Goal: Obtain resource: Download file/media

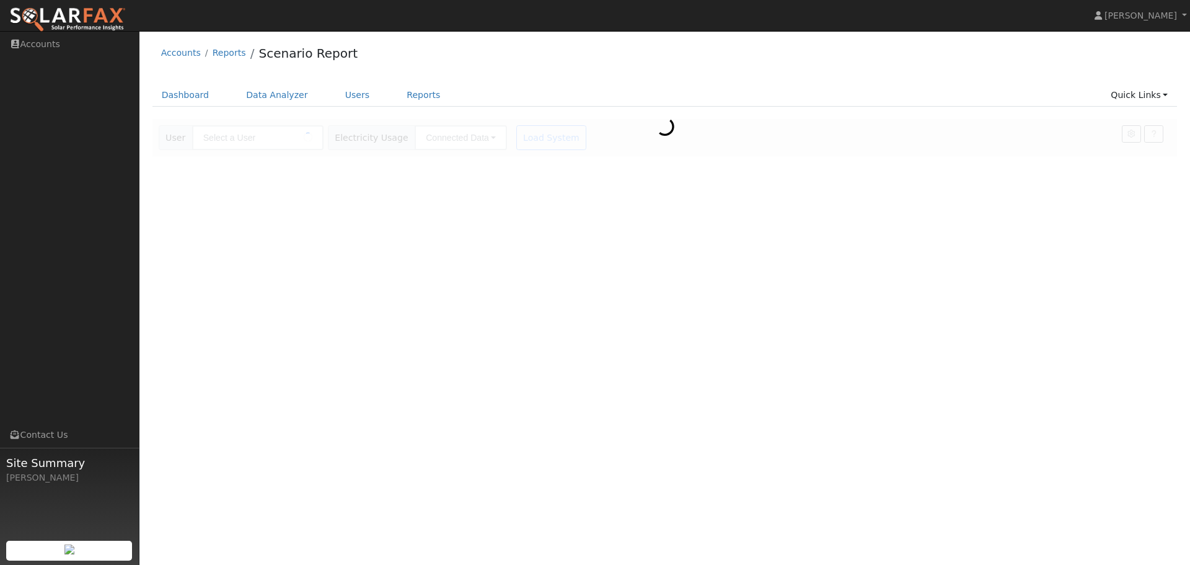
type input "Steffi Mahajan"
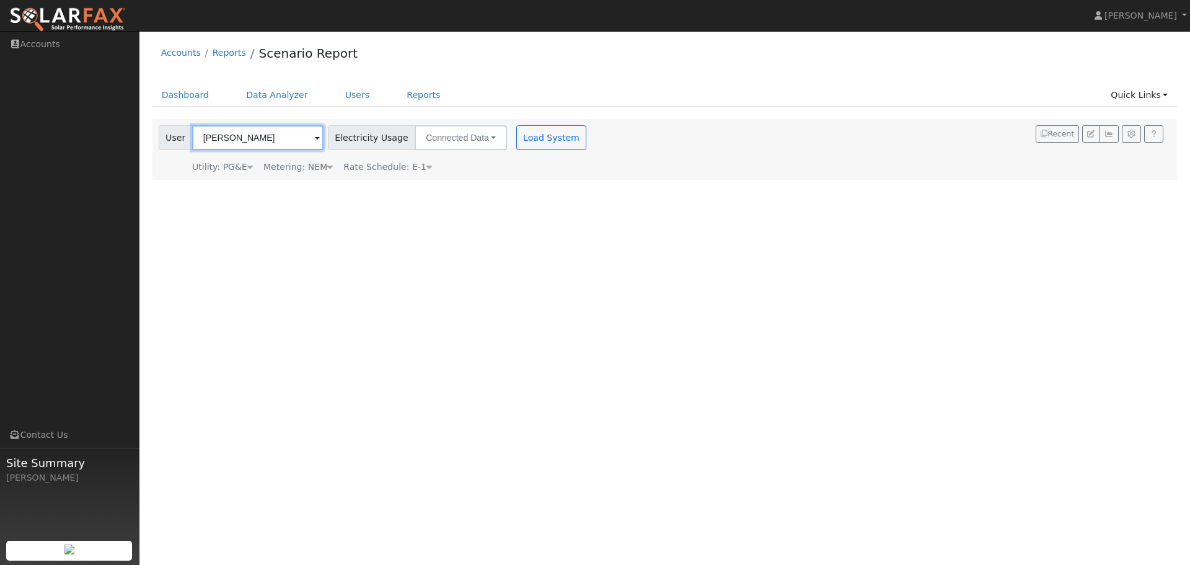
click at [266, 137] on input "Steffi Mahajan" at bounding box center [257, 137] width 131 height 25
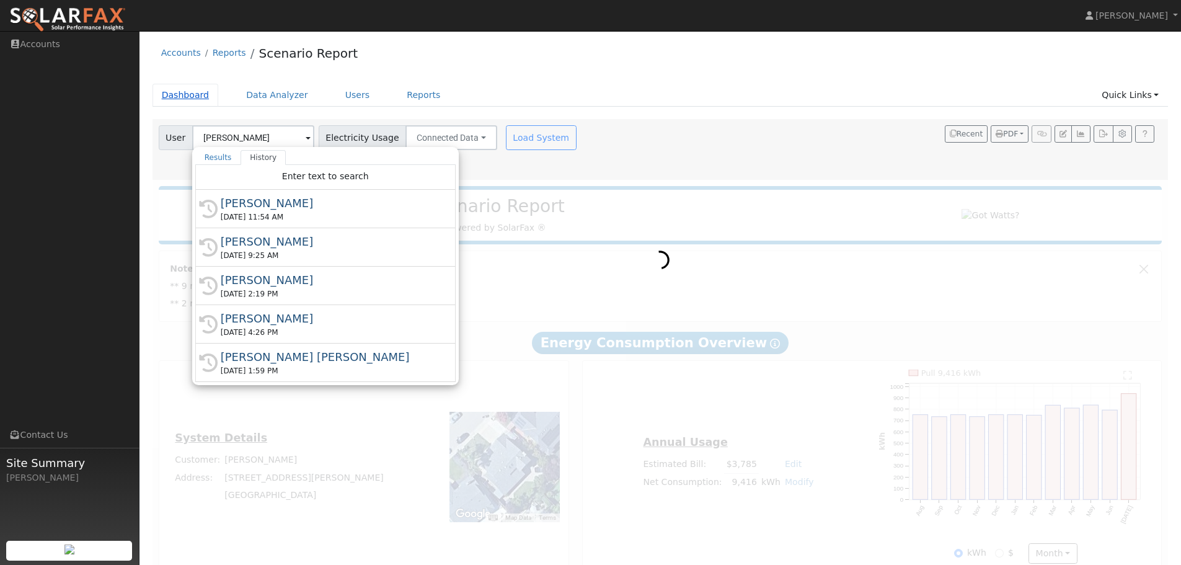
click at [203, 101] on link "Dashboard" at bounding box center [185, 95] width 66 height 23
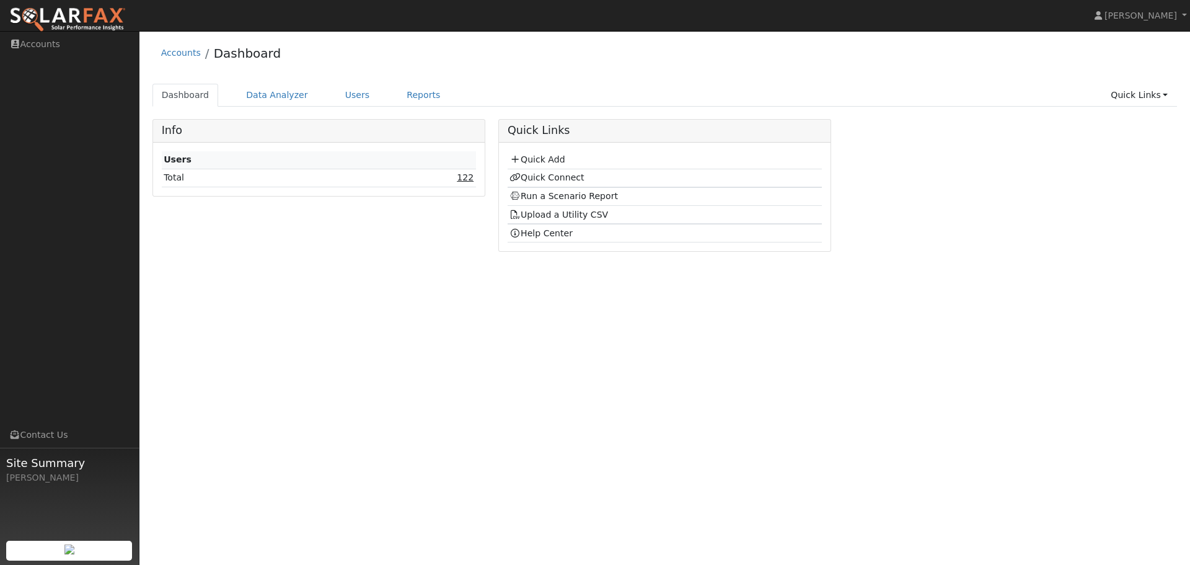
click at [470, 178] on link "122" at bounding box center [465, 177] width 17 height 10
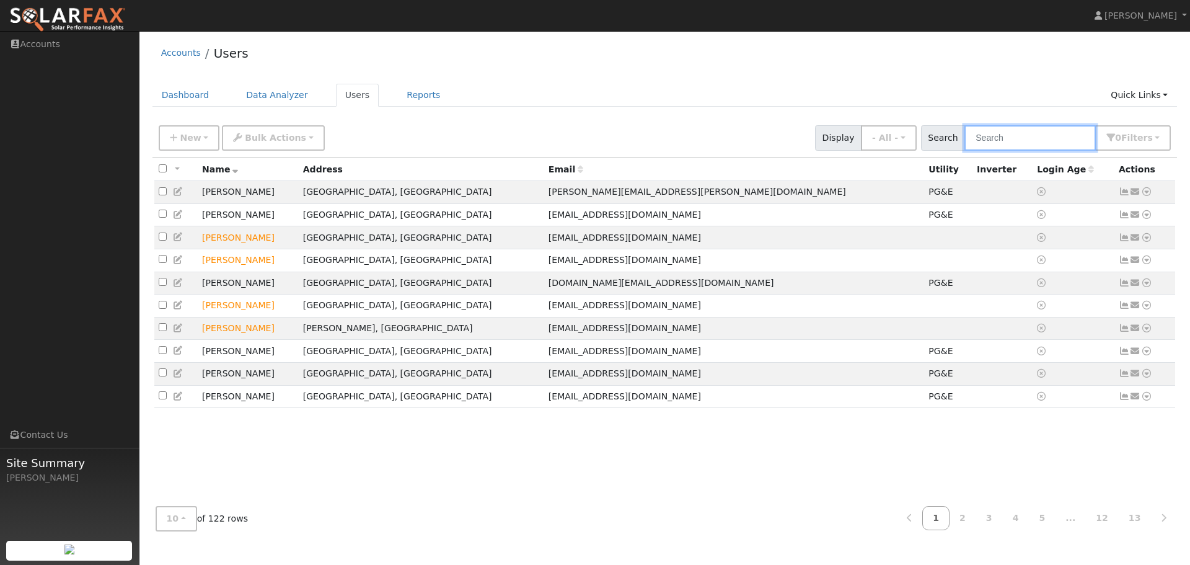
click at [1064, 137] on input "text" at bounding box center [1029, 137] width 131 height 25
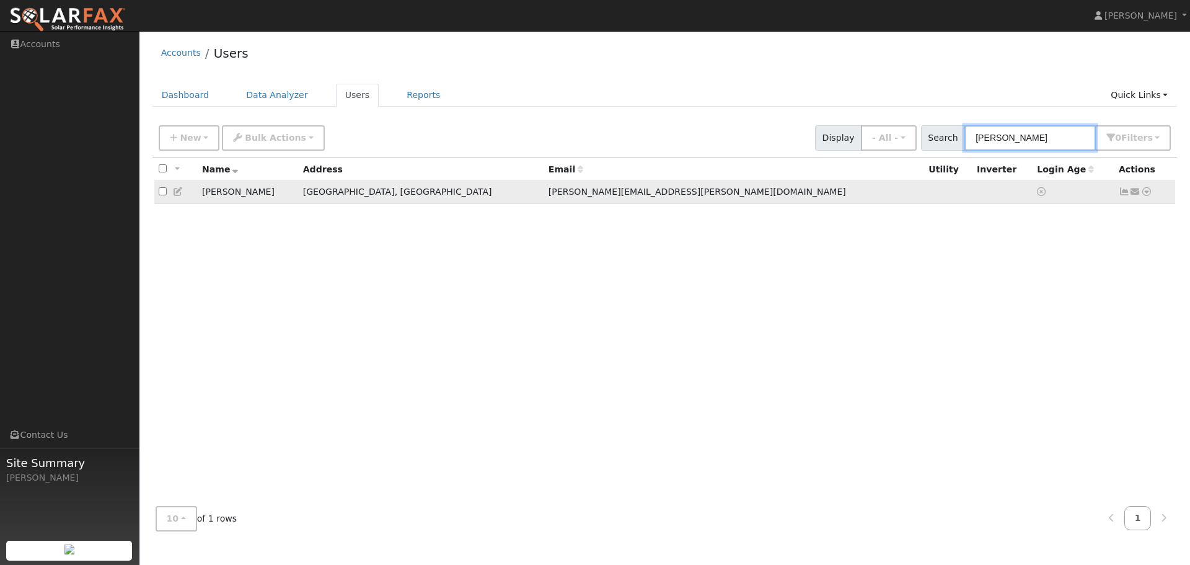
type input "tasha"
click at [1148, 194] on icon at bounding box center [1146, 191] width 11 height 9
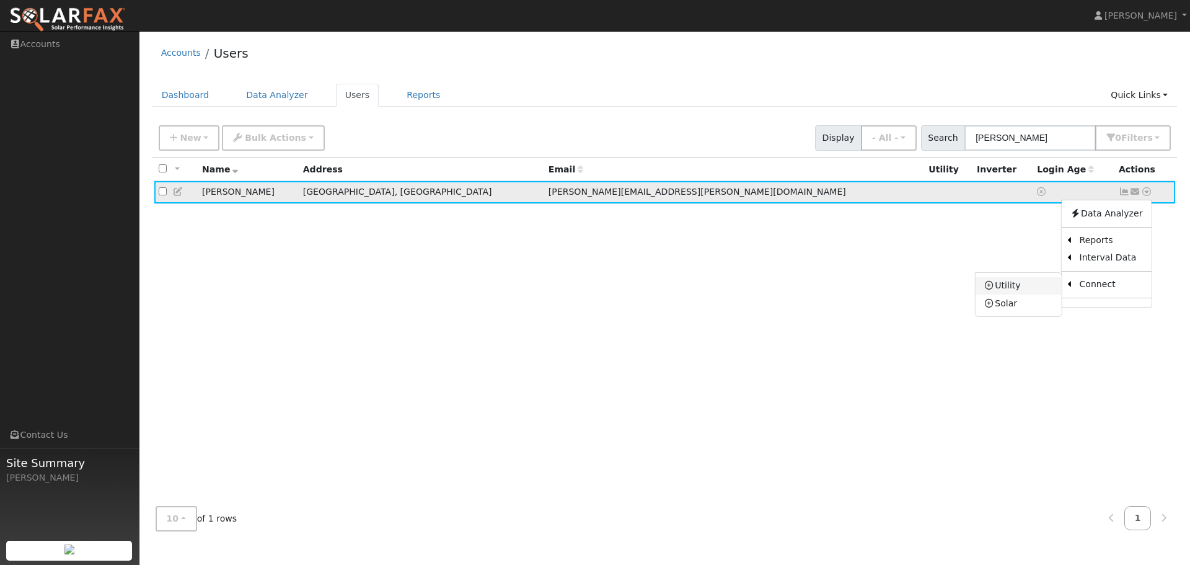
click at [1009, 288] on link "Utility" at bounding box center [1019, 285] width 86 height 17
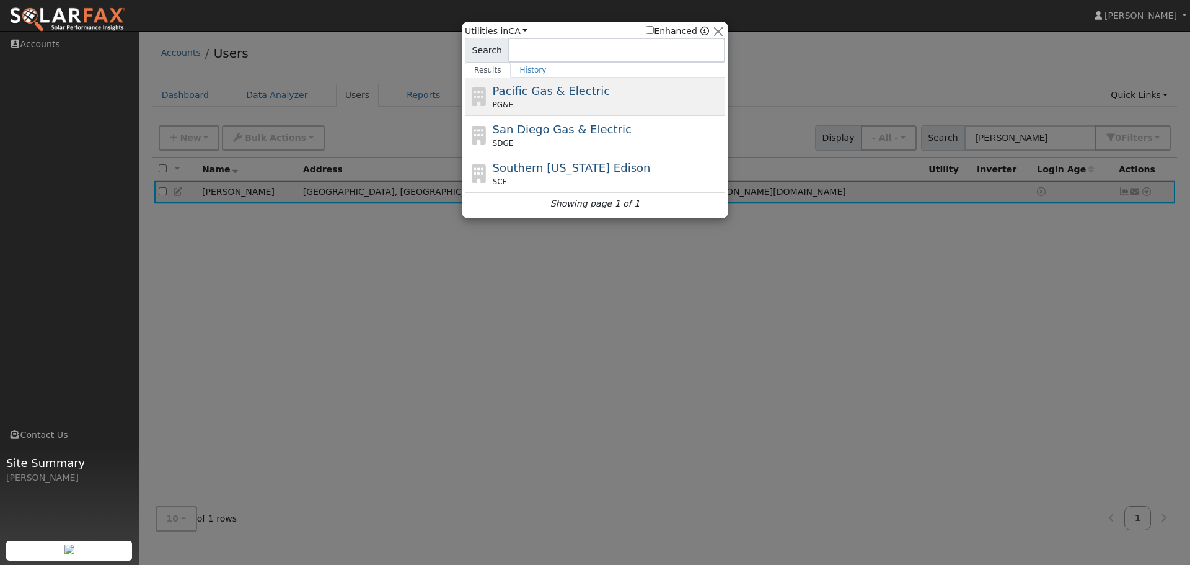
click at [575, 99] on div "Pacific Gas & Electric PG&E" at bounding box center [608, 96] width 230 height 28
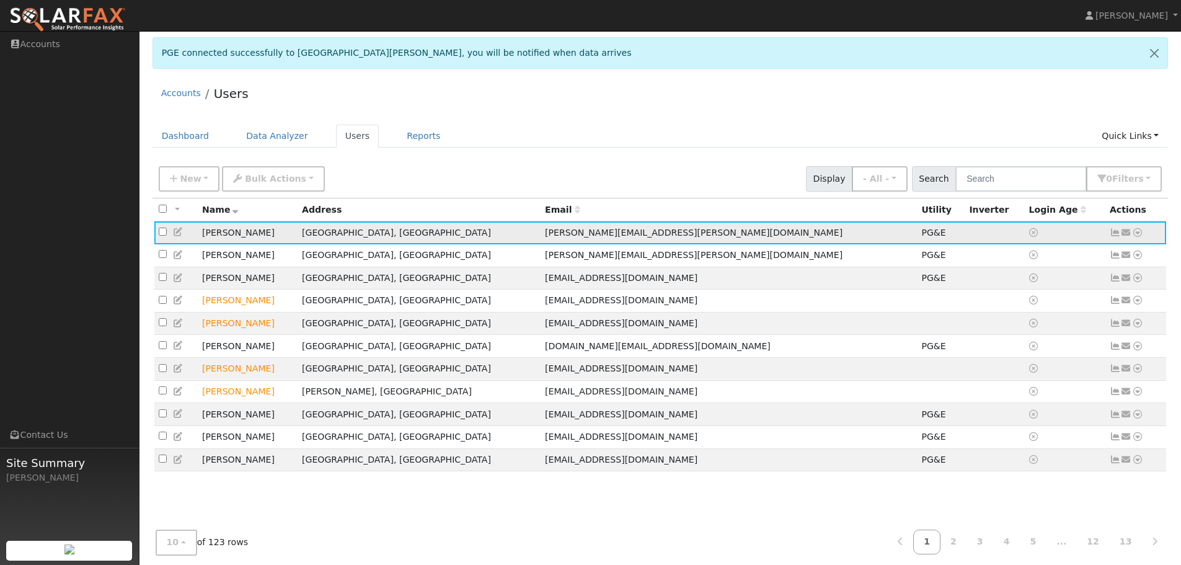
click at [1137, 234] on icon at bounding box center [1137, 232] width 11 height 9
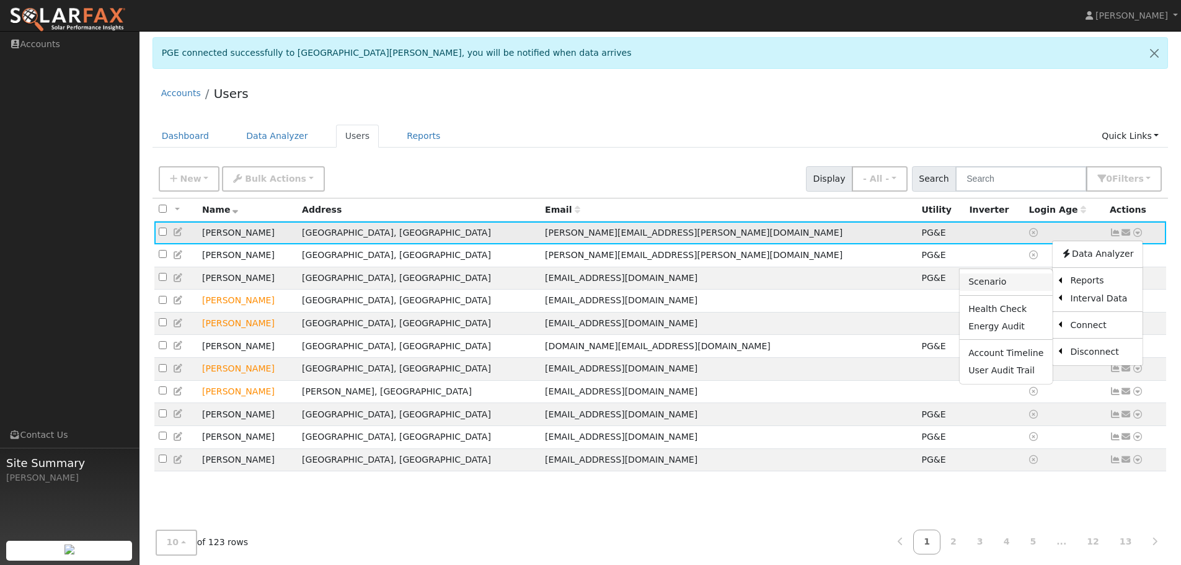
click at [1031, 286] on link "Scenario" at bounding box center [1005, 281] width 92 height 17
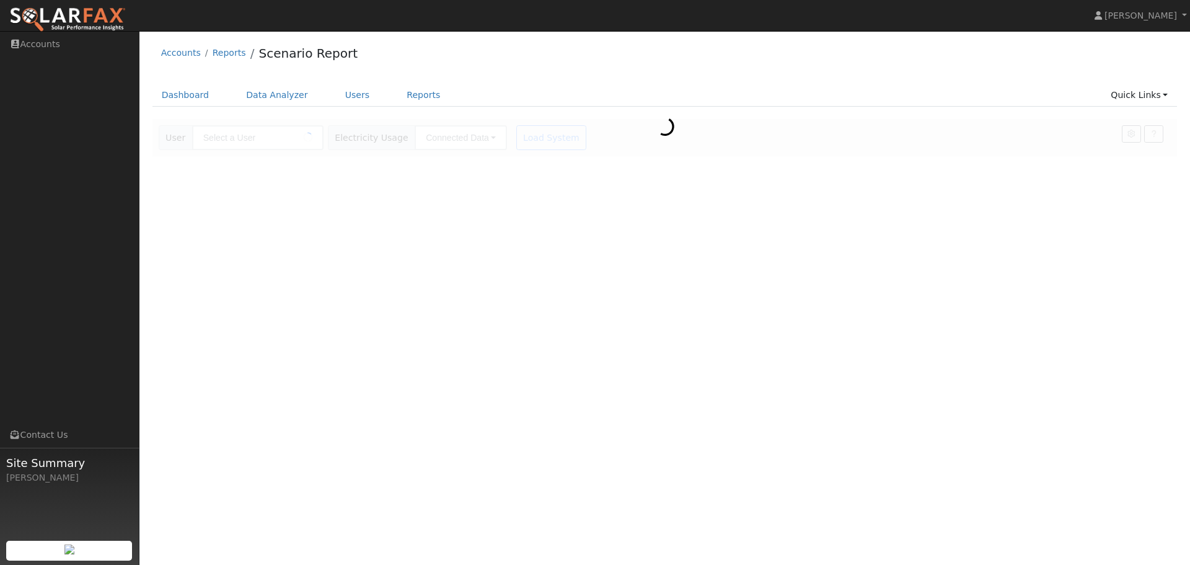
type input "[PERSON_NAME]"
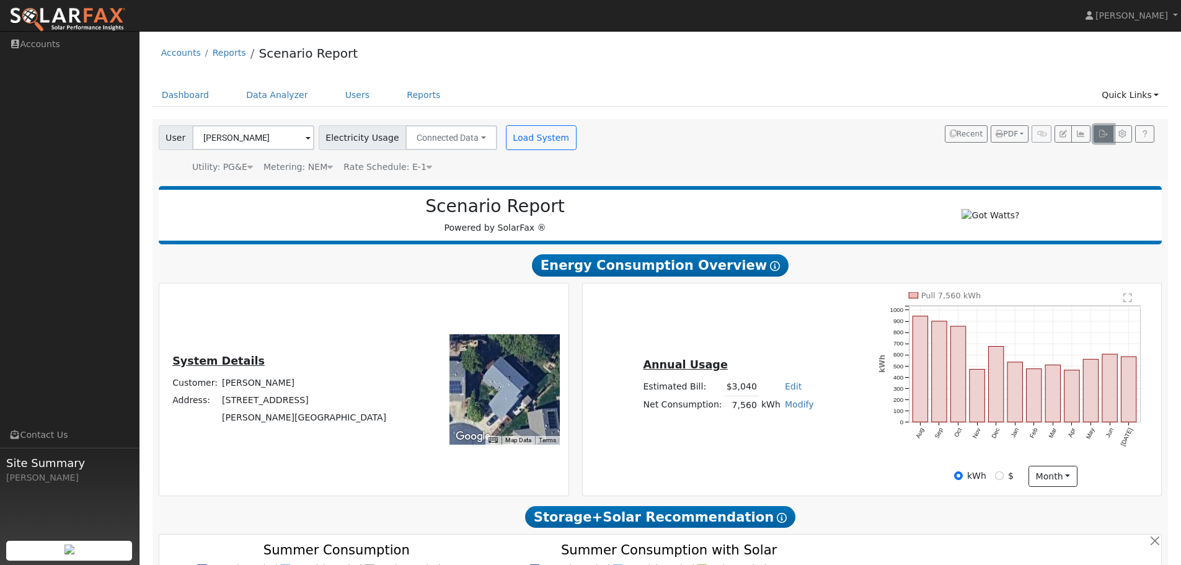
click at [1103, 134] on icon "button" at bounding box center [1102, 133] width 9 height 7
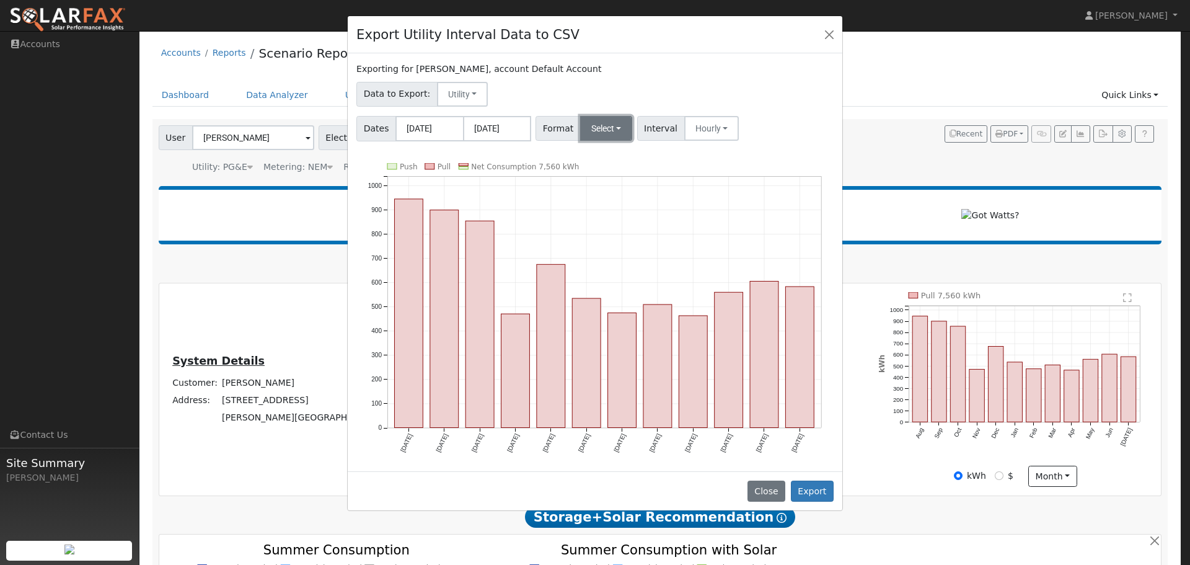
click at [615, 132] on button "Select" at bounding box center [606, 128] width 53 height 25
click at [609, 268] on link "OpenSolar" at bounding box center [621, 269] width 89 height 17
click at [813, 487] on button "Export" at bounding box center [812, 490] width 43 height 21
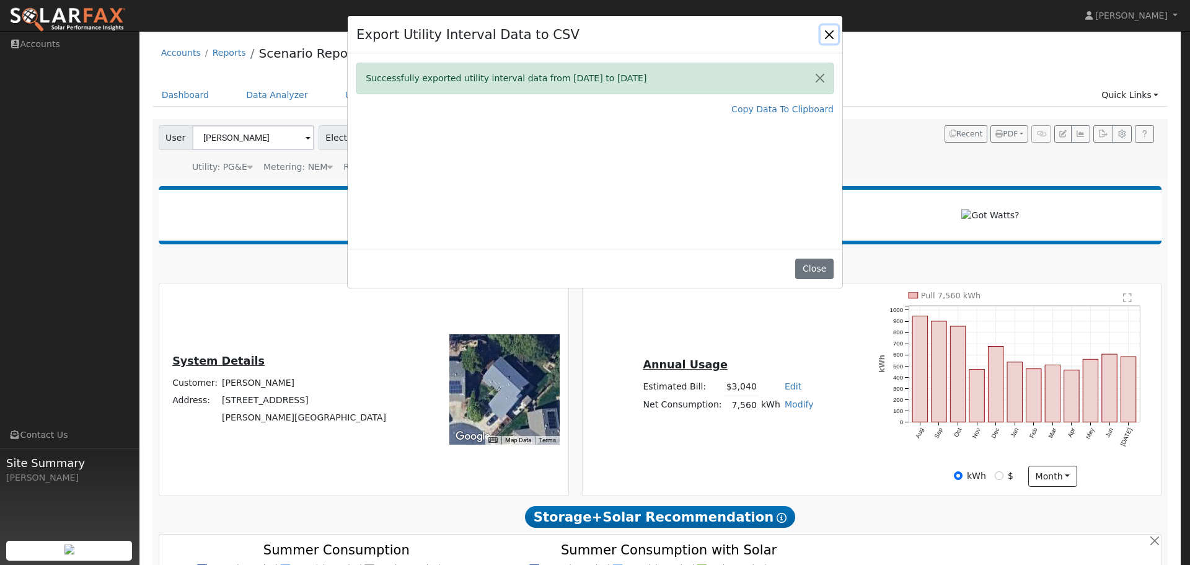
click at [830, 31] on button "Close" at bounding box center [829, 33] width 17 height 17
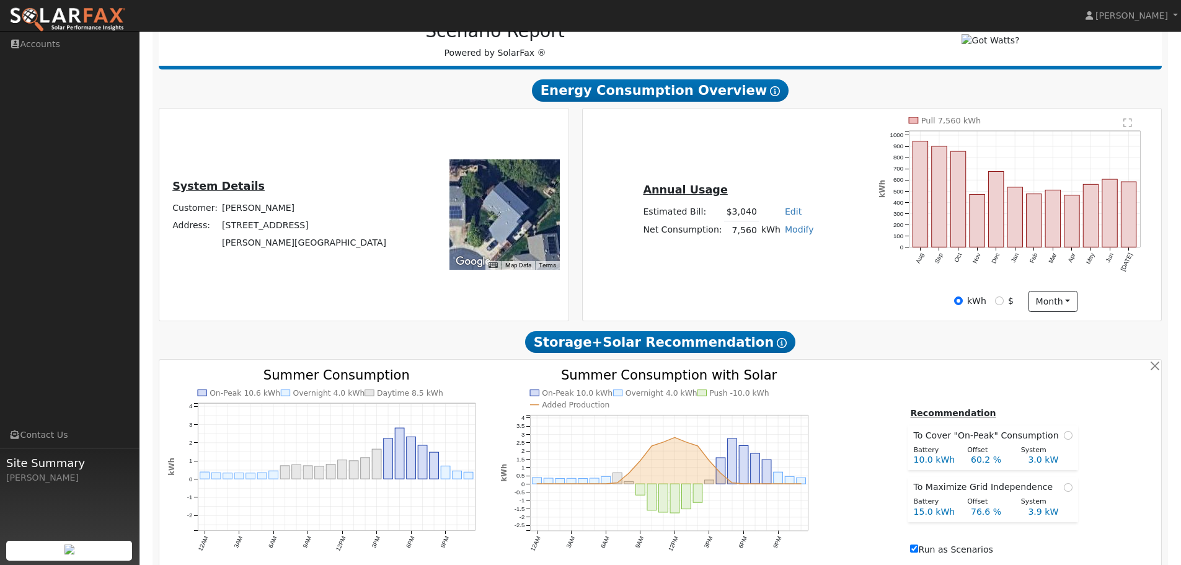
scroll to position [248, 0]
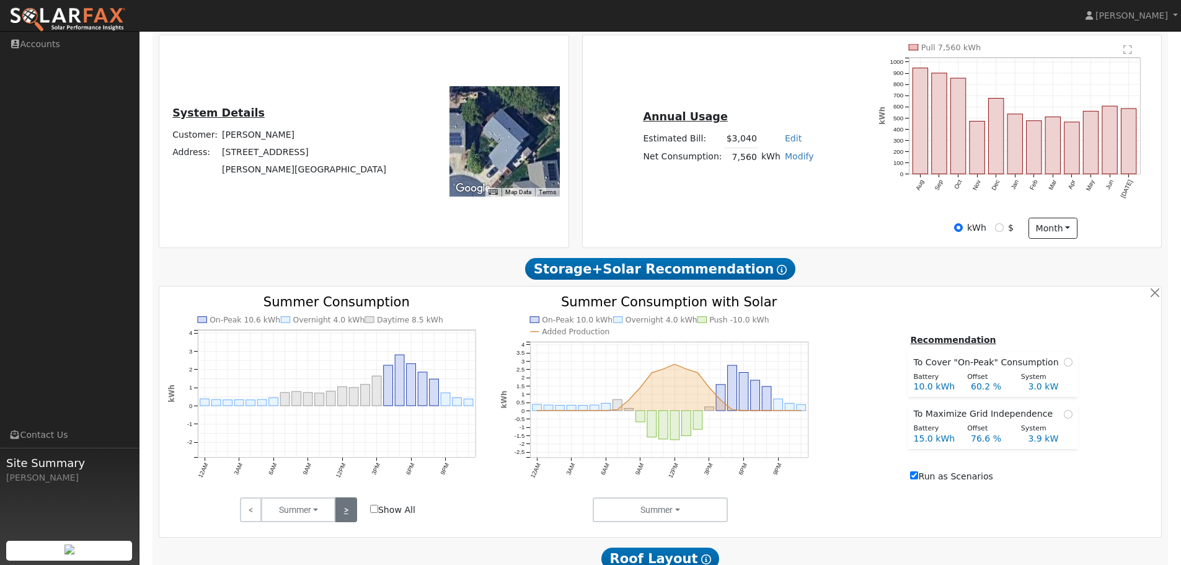
click at [348, 514] on link ">" at bounding box center [346, 509] width 22 height 25
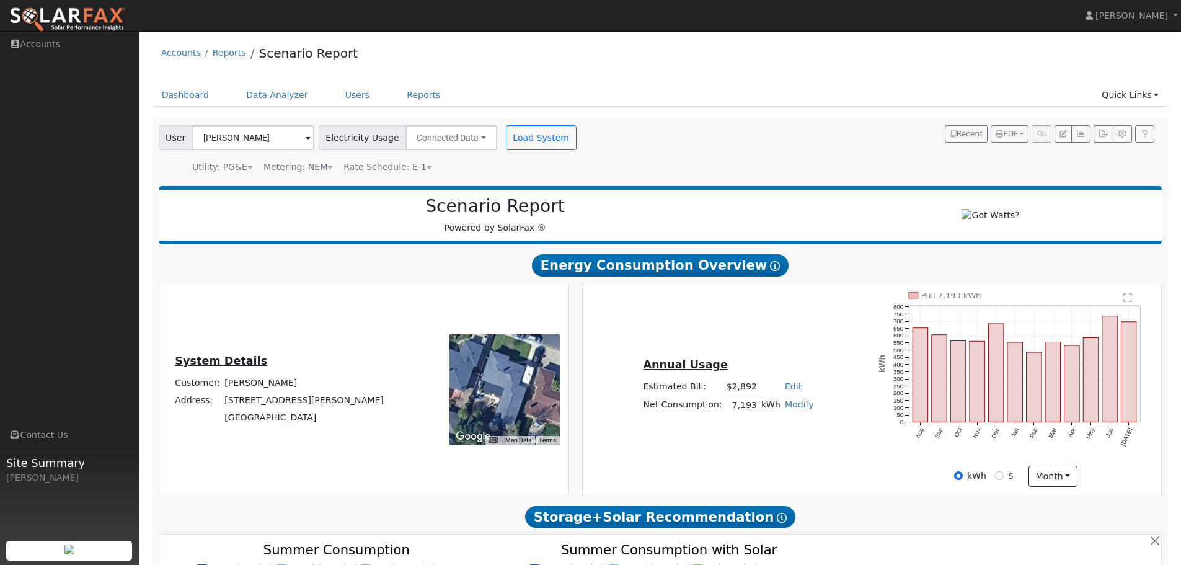
scroll to position [62, 0]
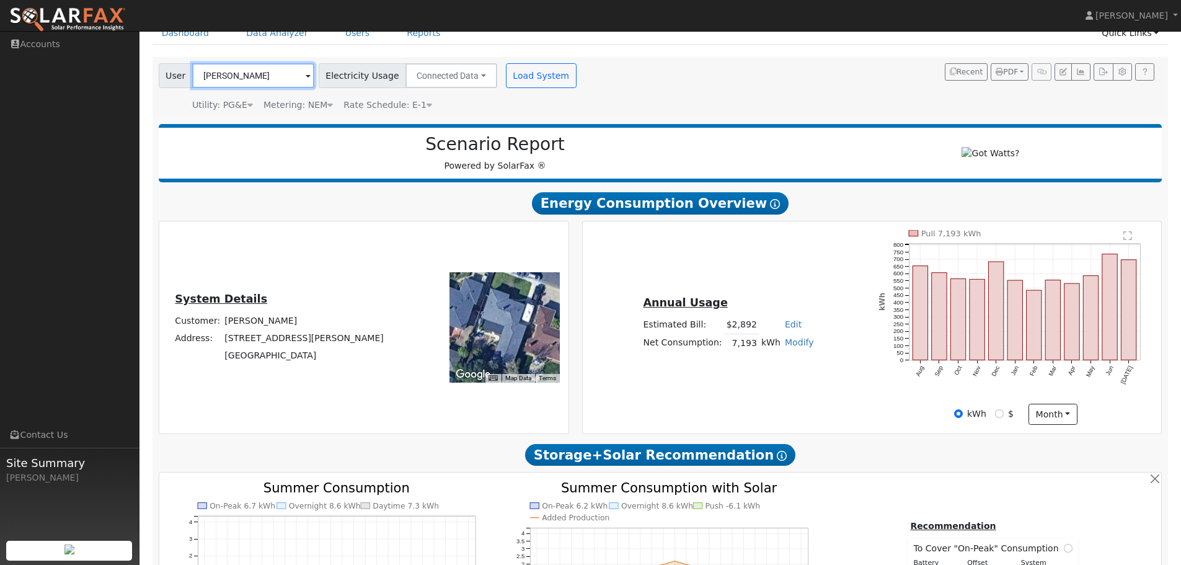
click at [244, 77] on input "[PERSON_NAME]" at bounding box center [253, 75] width 122 height 25
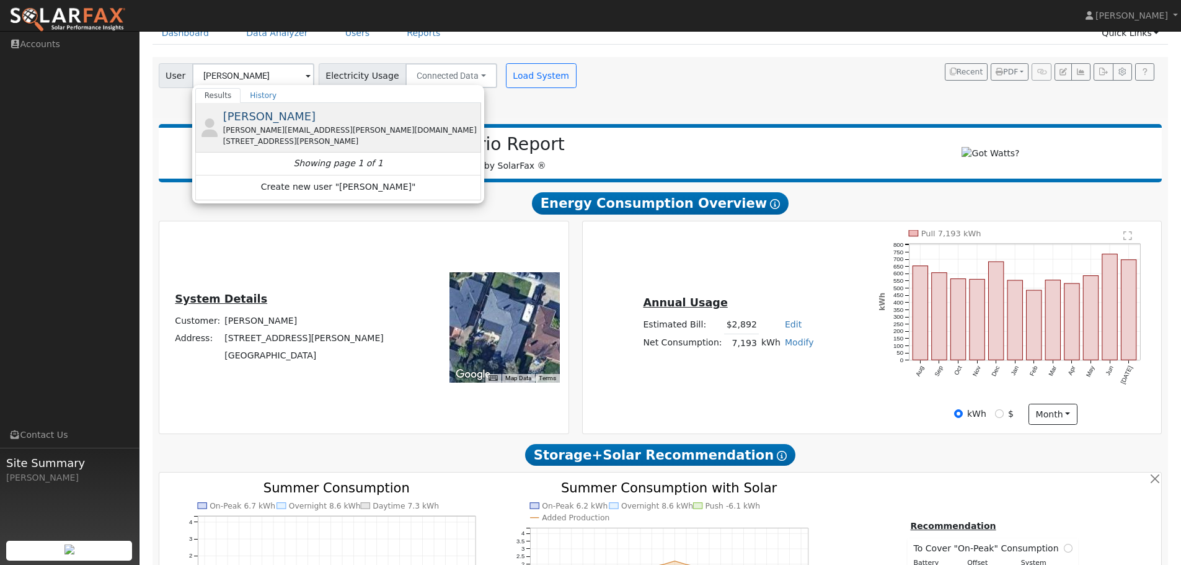
click at [254, 122] on span "[PERSON_NAME]" at bounding box center [269, 116] width 93 height 13
type input "[PERSON_NAME]"
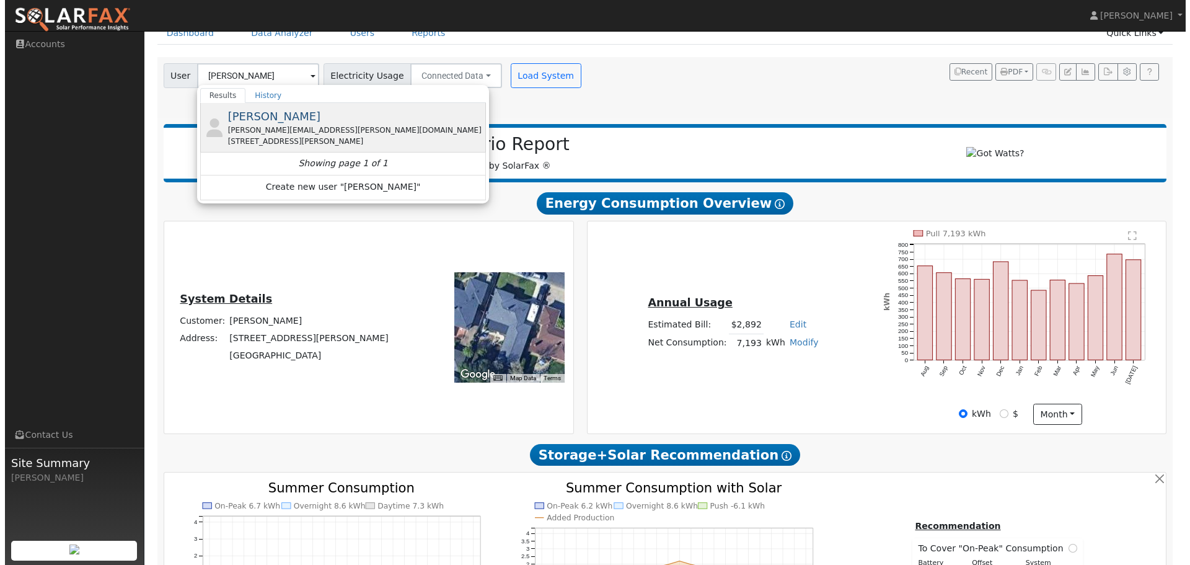
scroll to position [0, 0]
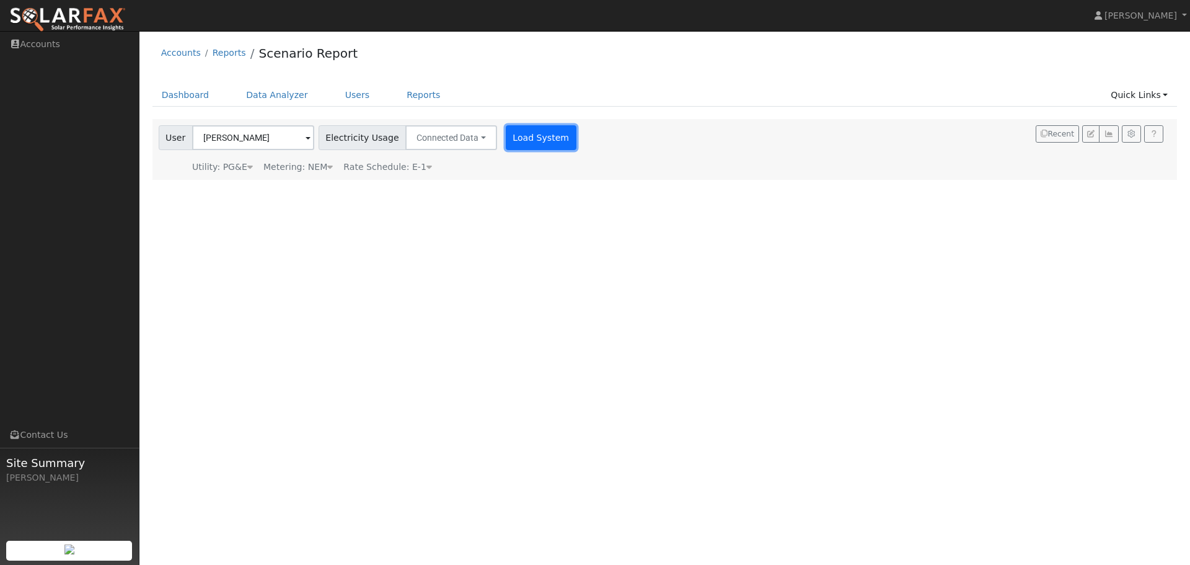
click at [530, 143] on button "Load System" at bounding box center [541, 137] width 71 height 25
